Goal: Transaction & Acquisition: Purchase product/service

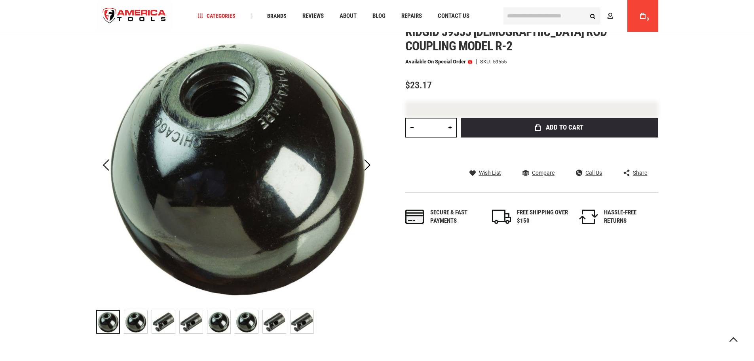
scroll to position [126, 0]
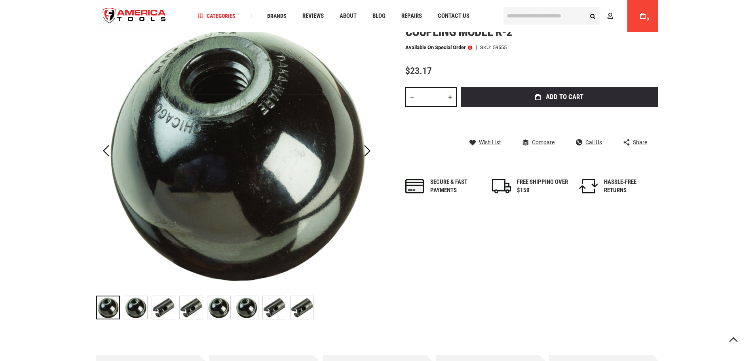
click at [167, 304] on img "RIDGID 59555 Female Rod Coupling Model R-2" at bounding box center [163, 307] width 23 height 23
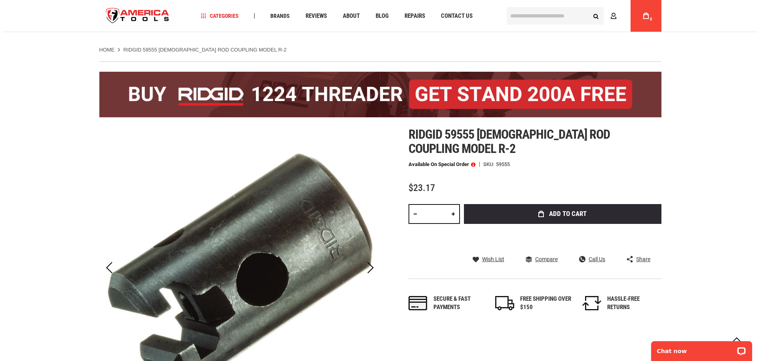
scroll to position [0, 0]
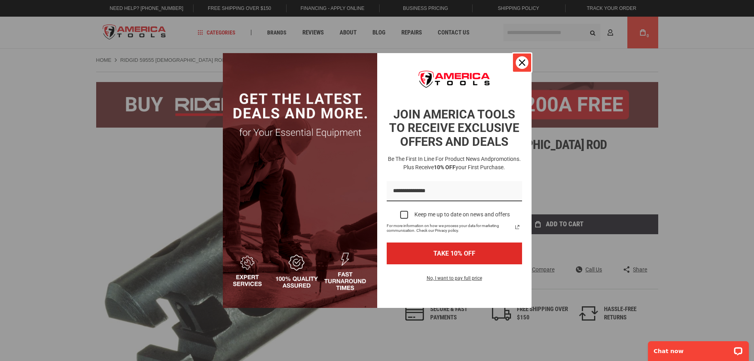
click at [522, 59] on div "Close" at bounding box center [522, 62] width 13 height 13
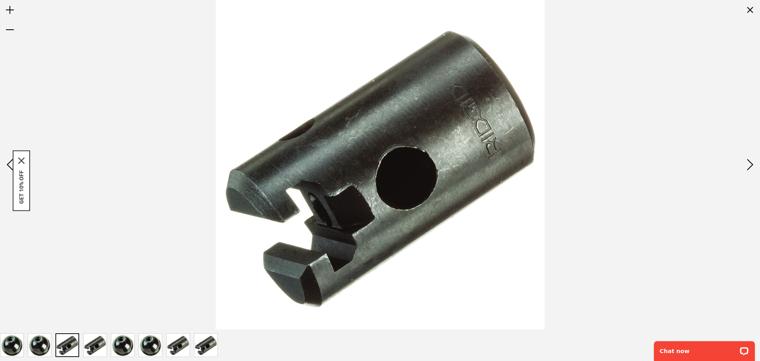
click at [385, 163] on img at bounding box center [380, 164] width 329 height 329
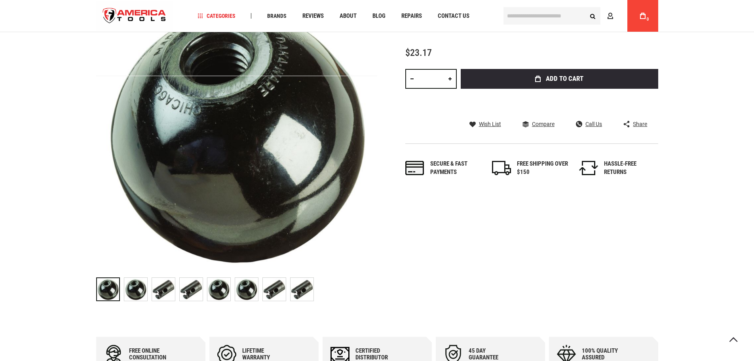
scroll to position [158, 0]
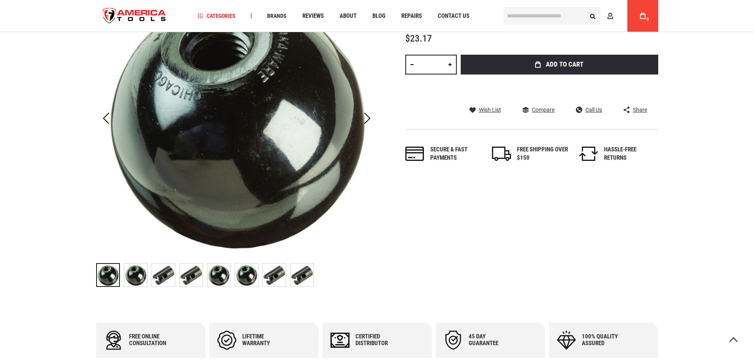
click at [168, 278] on img "RIDGID 59555 Female Rod Coupling Model R-2" at bounding box center [163, 274] width 23 height 23
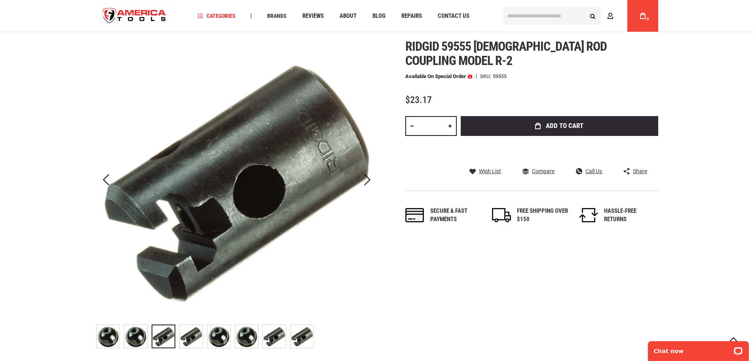
scroll to position [79, 0]
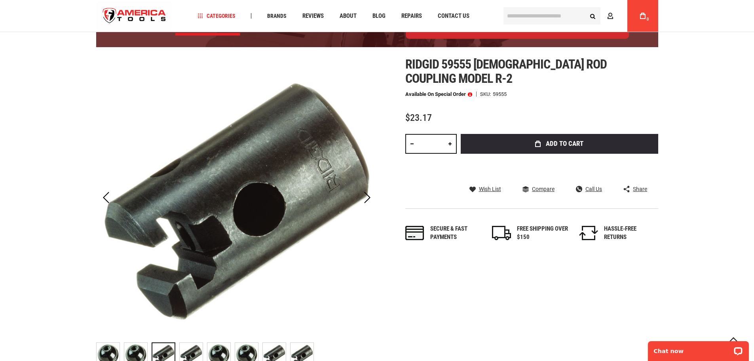
click at [134, 351] on img "RIDGID 59555 Female Rod Coupling Model R-2" at bounding box center [135, 354] width 23 height 23
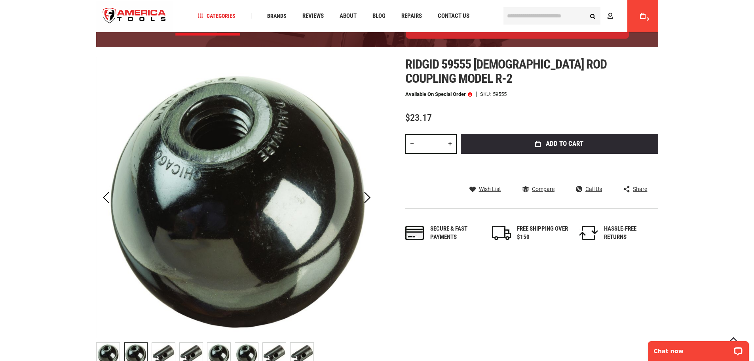
click at [162, 345] on img "RIDGID 59555 Female Rod Coupling Model R-2" at bounding box center [163, 354] width 23 height 23
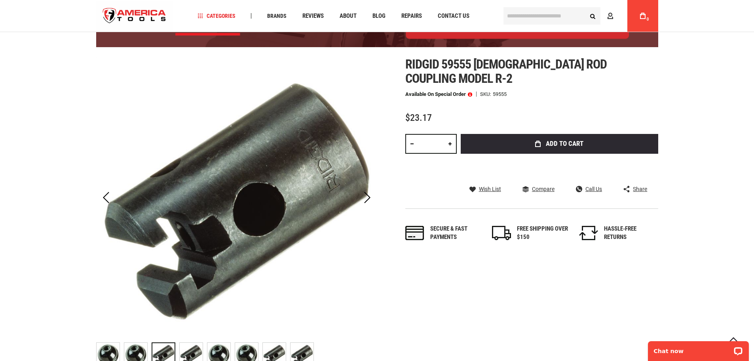
click at [149, 347] on div "RIDGID 59555 Female Rod Coupling Model R-2" at bounding box center [138, 354] width 28 height 32
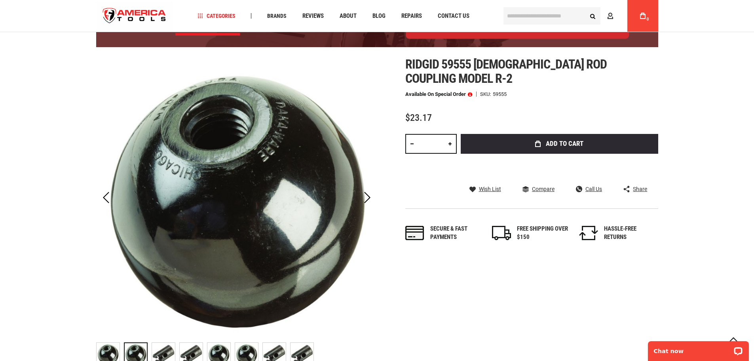
click at [152, 347] on img "RIDGID 59555 Female Rod Coupling Model R-2" at bounding box center [163, 354] width 23 height 23
